Goal: Ask a question

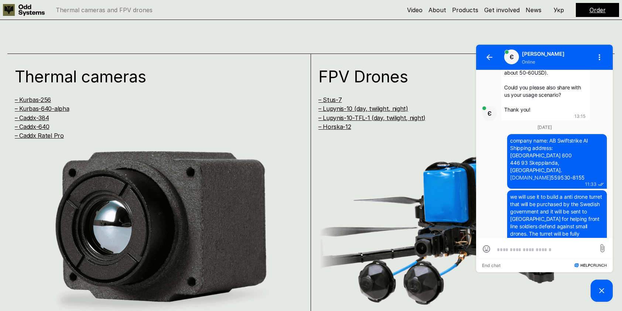
click at [538, 250] on textarea at bounding box center [544, 249] width 95 height 7
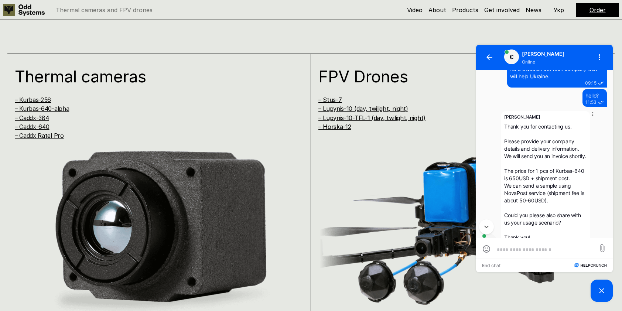
scroll to position [37, 0]
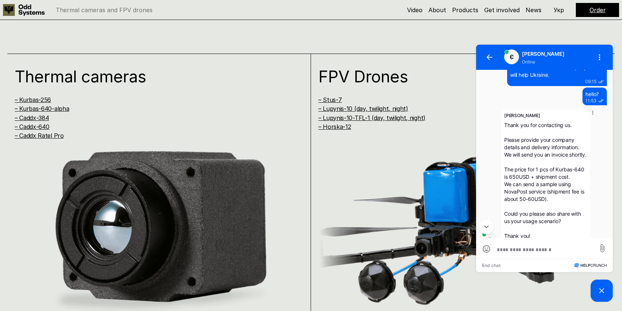
click at [593, 114] on icon at bounding box center [593, 113] width 6 height 6
click at [603, 127] on div "Є [PERSON_NAME] Thank you for contacting us. Please provide your company detail…" at bounding box center [544, 178] width 125 height 137
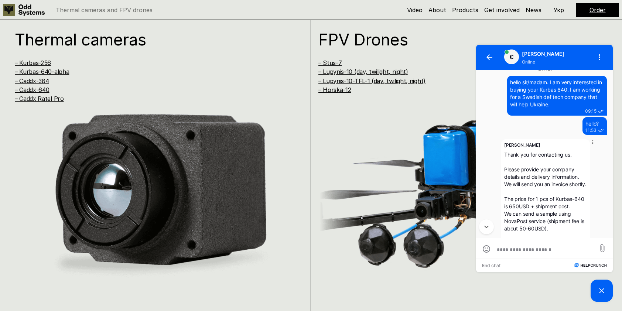
scroll to position [0, 0]
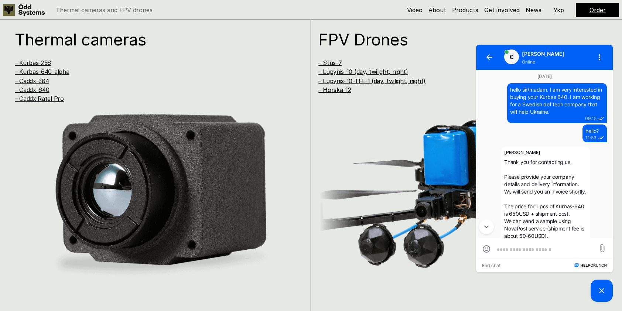
click at [535, 251] on textarea at bounding box center [544, 249] width 95 height 7
type textarea "**********"
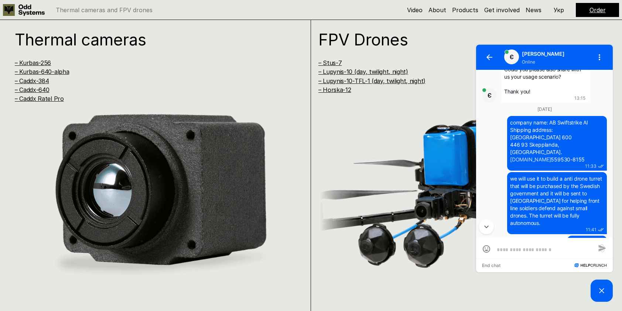
scroll to position [182, 0]
click at [520, 253] on div at bounding box center [544, 248] width 137 height 21
click at [514, 263] on footer "End chat" at bounding box center [544, 265] width 137 height 14
click at [409, 289] on div "FPV Drones – Stus-7 – Lupynis-10 (day, twilight, night) – Lupynis-10-TFL-1 (day…" at bounding box center [463, 165] width 304 height 296
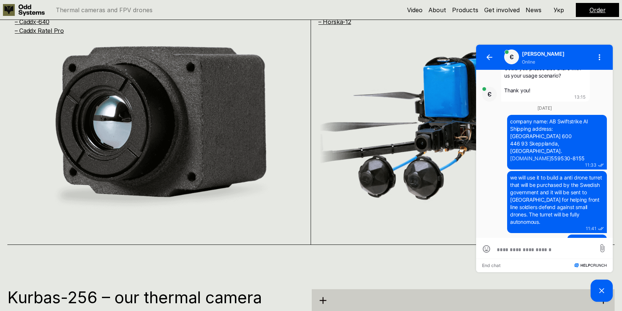
scroll to position [702, 0]
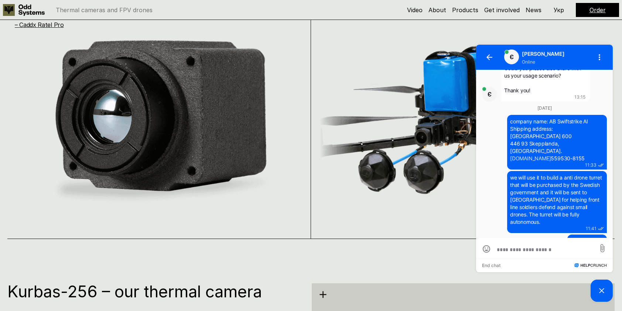
click at [600, 290] on icon at bounding box center [601, 290] width 5 height 5
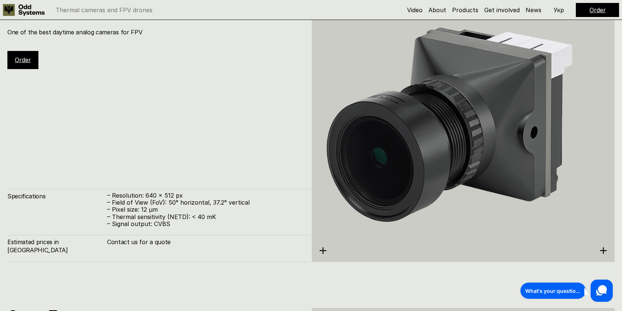
scroll to position [2215, 0]
